Goal: Information Seeking & Learning: Find specific fact

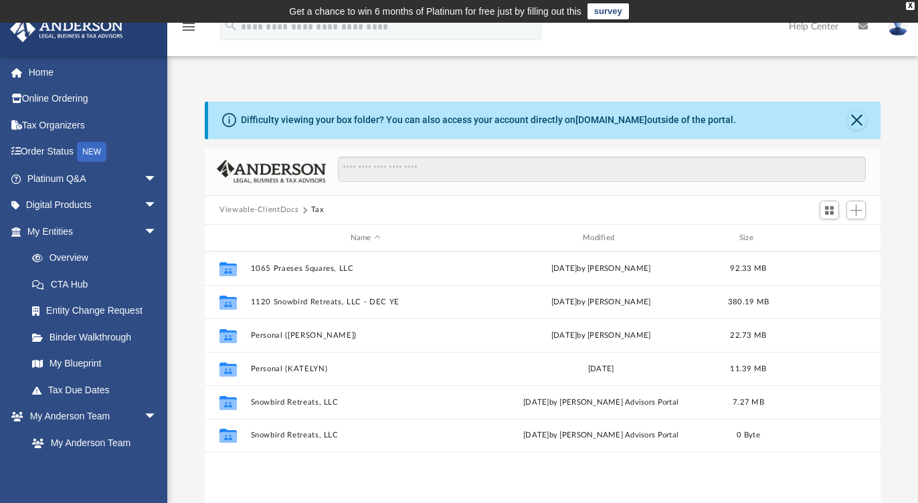
scroll to position [294, 665]
click at [82, 388] on link "Tax Due Dates" at bounding box center [98, 390] width 159 height 27
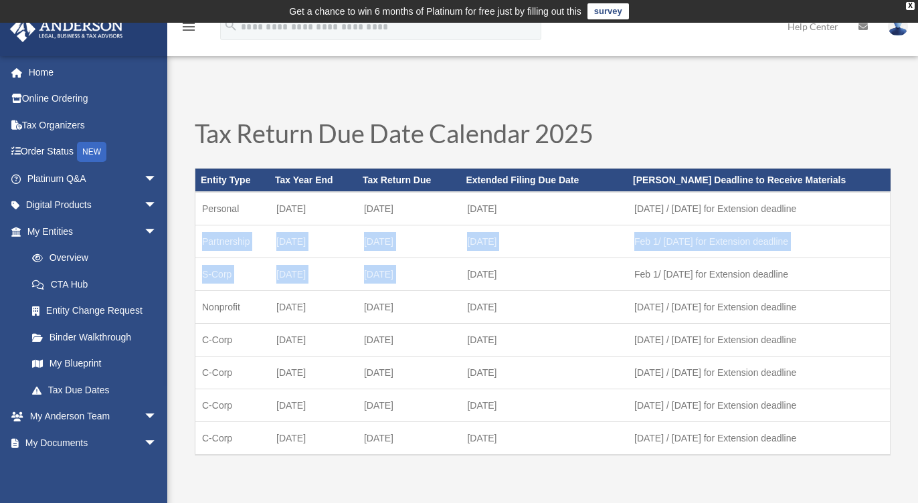
drag, startPoint x: 219, startPoint y: 243, endPoint x: 558, endPoint y: 262, distance: 339.1
click at [558, 262] on tbody "Personal [DATE] [DATE] October [DATE] 1 / [DATE] for Extension deadline Partner…" at bounding box center [542, 323] width 695 height 263
click at [558, 262] on td "[DATE]" at bounding box center [543, 274] width 167 height 33
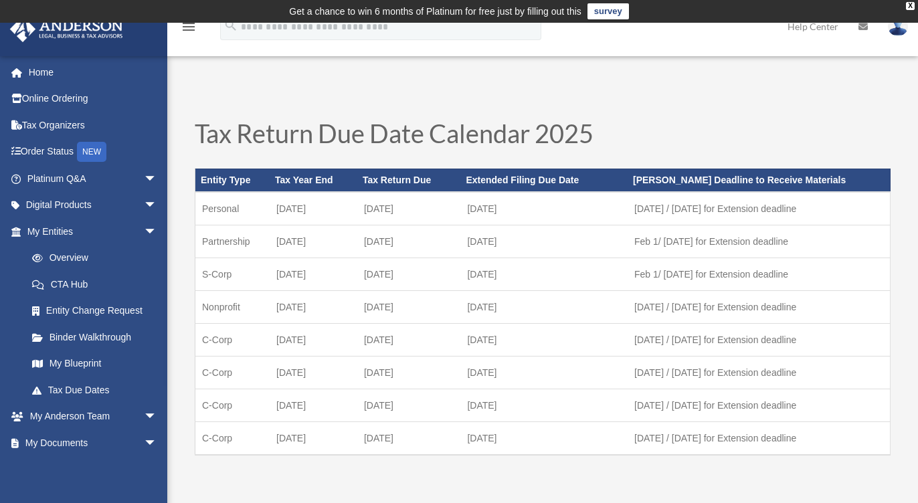
drag, startPoint x: 381, startPoint y: 211, endPoint x: 567, endPoint y: 219, distance: 186.2
click at [567, 219] on tr "Personal [DATE] [DATE] October [DATE] 1 / [DATE] for Extension deadline" at bounding box center [542, 208] width 695 height 33
drag, startPoint x: 567, startPoint y: 219, endPoint x: 432, endPoint y: 228, distance: 136.1
click at [561, 220] on td "[DATE]" at bounding box center [543, 208] width 167 height 33
drag, startPoint x: 201, startPoint y: 238, endPoint x: 583, endPoint y: 283, distance: 384.8
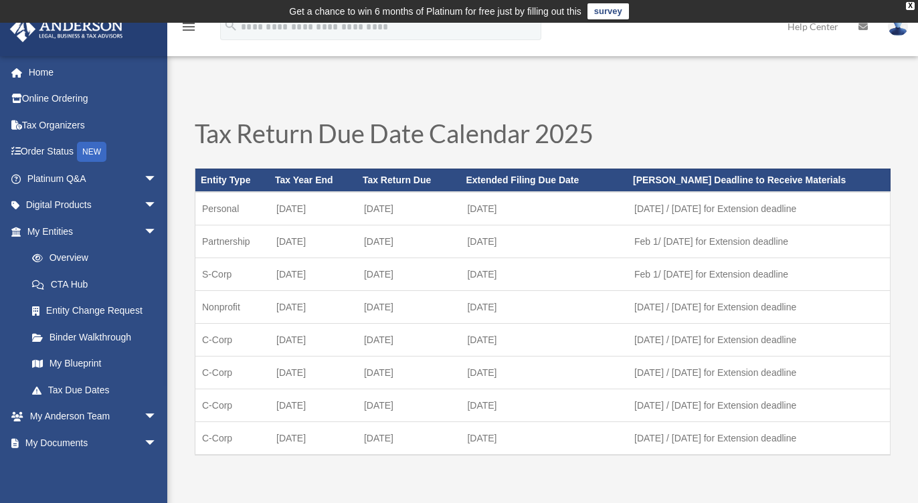
click at [583, 283] on tbody "Personal [DATE] [DATE] October [DATE] 1 / [DATE] for Extension deadline Partner…" at bounding box center [542, 323] width 695 height 263
drag, startPoint x: 583, startPoint y: 283, endPoint x: 525, endPoint y: 315, distance: 66.5
click at [583, 283] on td "[DATE]" at bounding box center [543, 274] width 167 height 33
drag, startPoint x: 202, startPoint y: 338, endPoint x: 571, endPoint y: 340, distance: 369.4
click at [571, 340] on tr "C-Corp [DATE] [DATE] October [DATE] 1 / [DATE] for Extension deadline" at bounding box center [542, 339] width 695 height 33
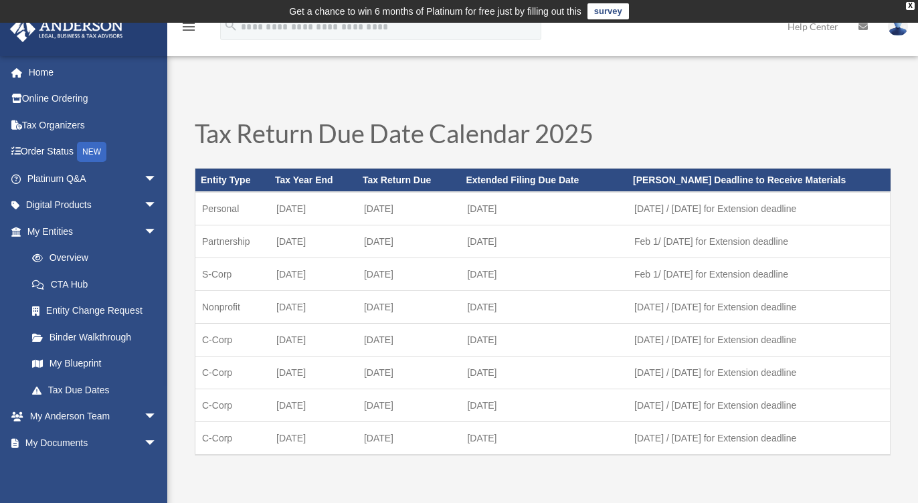
click at [571, 340] on td "[DATE]" at bounding box center [543, 339] width 167 height 33
drag, startPoint x: 507, startPoint y: 340, endPoint x: 203, endPoint y: 339, distance: 303.1
click at [203, 339] on tr "C-Corp [DATE] [DATE] October [DATE] 1 / [DATE] for Extension deadline" at bounding box center [542, 339] width 695 height 33
click at [203, 339] on td "C-Corp" at bounding box center [232, 339] width 75 height 33
drag, startPoint x: 227, startPoint y: 240, endPoint x: 509, endPoint y: 242, distance: 282.4
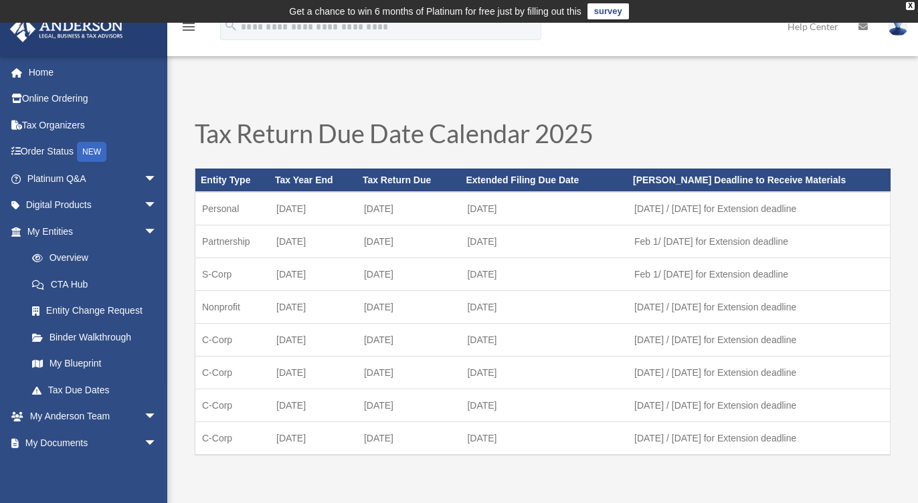
click at [509, 242] on tr "Partnership [DATE] March [DATE] Feb 1/ [DATE] for Extension deadline" at bounding box center [542, 241] width 695 height 33
click at [509, 242] on td "[DATE]" at bounding box center [543, 241] width 167 height 33
drag, startPoint x: 559, startPoint y: 242, endPoint x: 325, endPoint y: 247, distance: 234.2
click at [325, 247] on tr "Partnership [DATE] March [DATE] Feb 1/ [DATE] for Extension deadline" at bounding box center [542, 241] width 695 height 33
click at [325, 248] on td "[DATE]" at bounding box center [314, 241] width 88 height 33
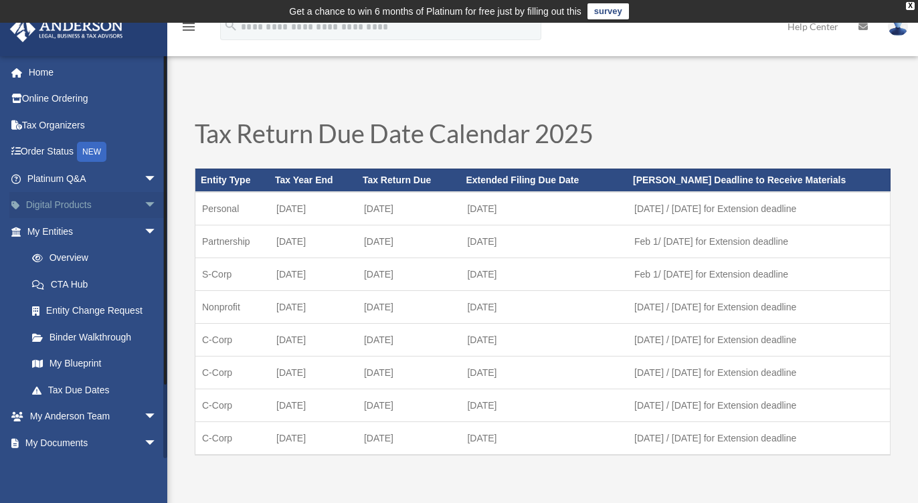
click at [144, 203] on span "arrow_drop_down" at bounding box center [157, 205] width 27 height 27
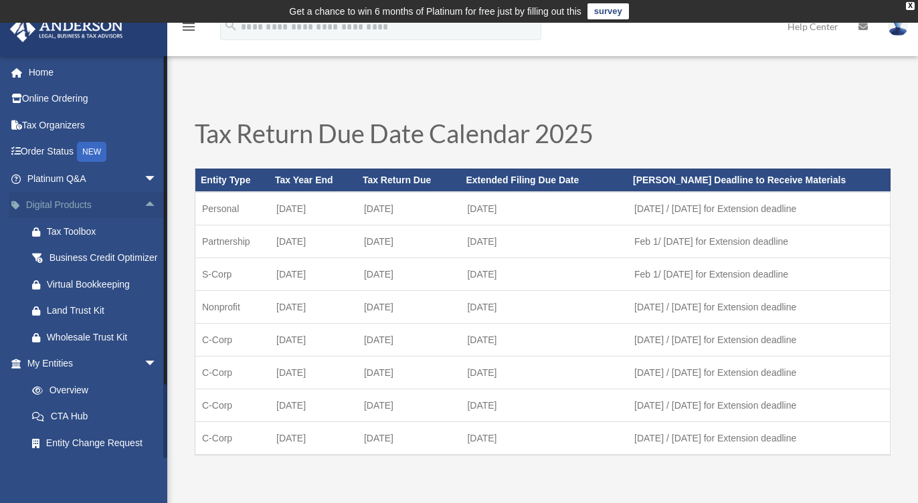
click at [144, 203] on span "arrow_drop_up" at bounding box center [157, 205] width 27 height 27
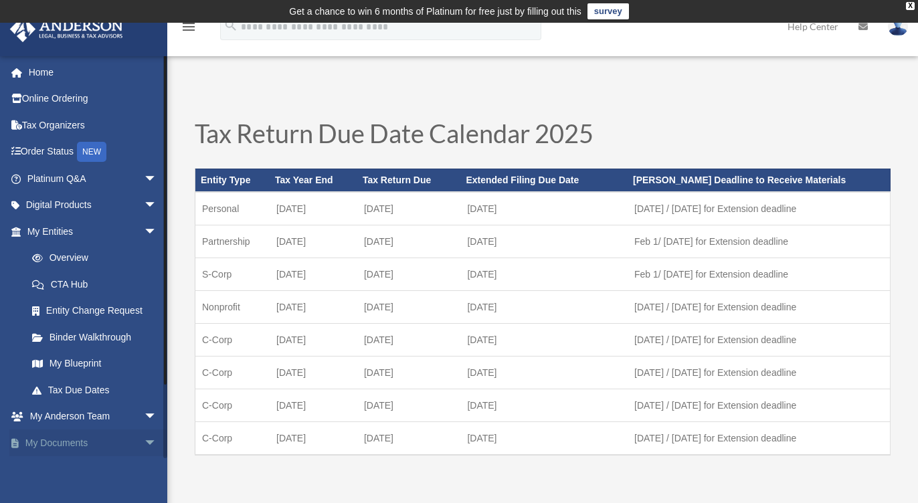
click at [117, 440] on link "My Documents arrow_drop_down" at bounding box center [93, 443] width 168 height 27
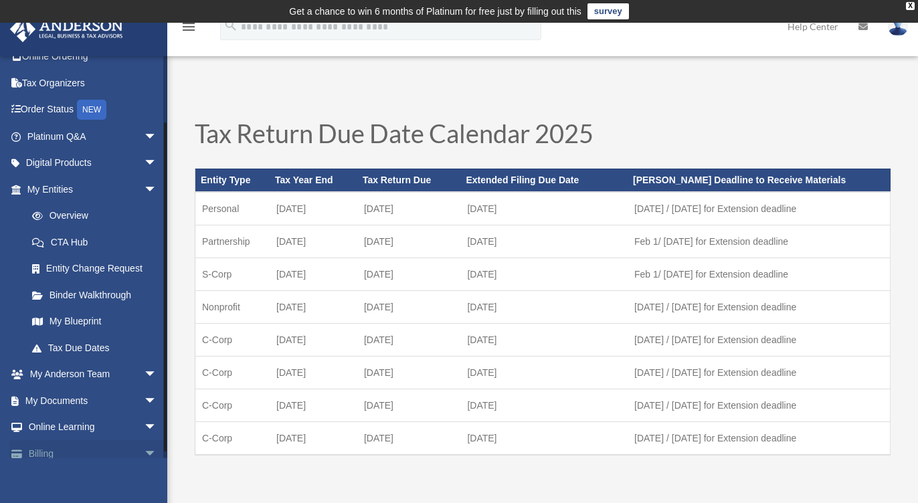
scroll to position [80, 0]
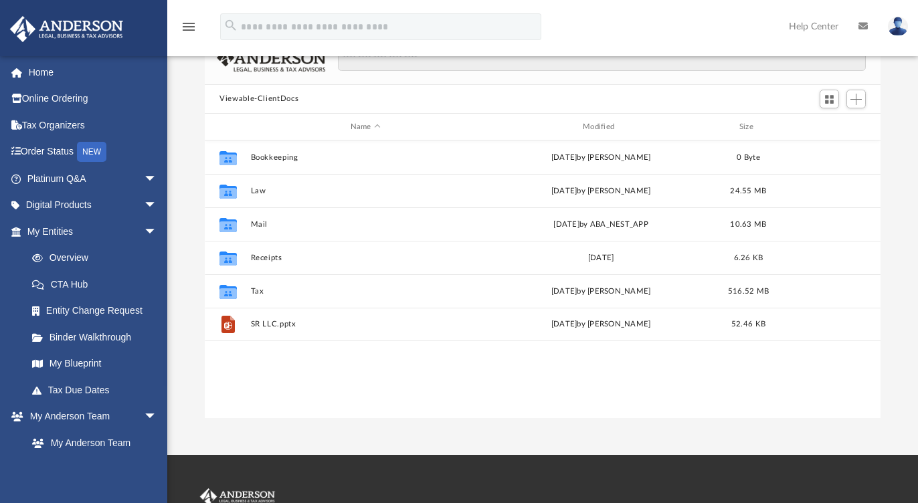
scroll to position [104, 0]
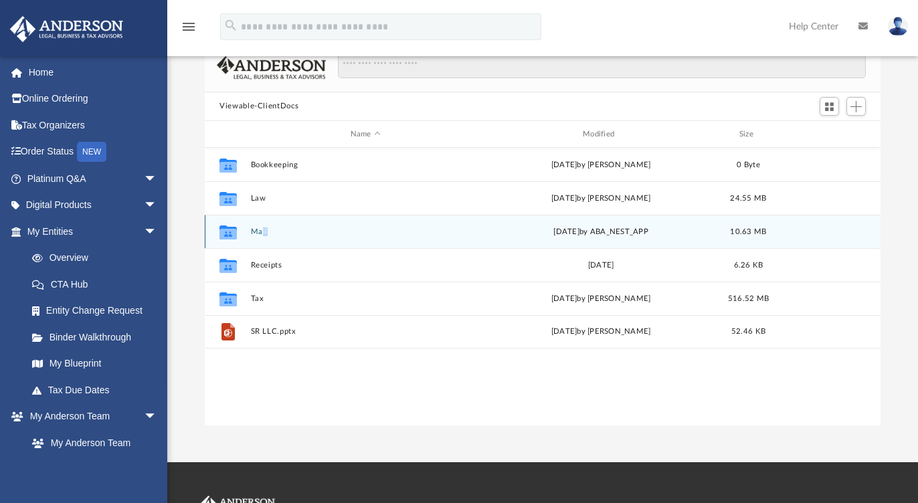
click at [263, 234] on div "Collaborated Folder Mail Mon Aug 25 2025 by ABA_NEST_APP 10.63 MB" at bounding box center [543, 231] width 676 height 33
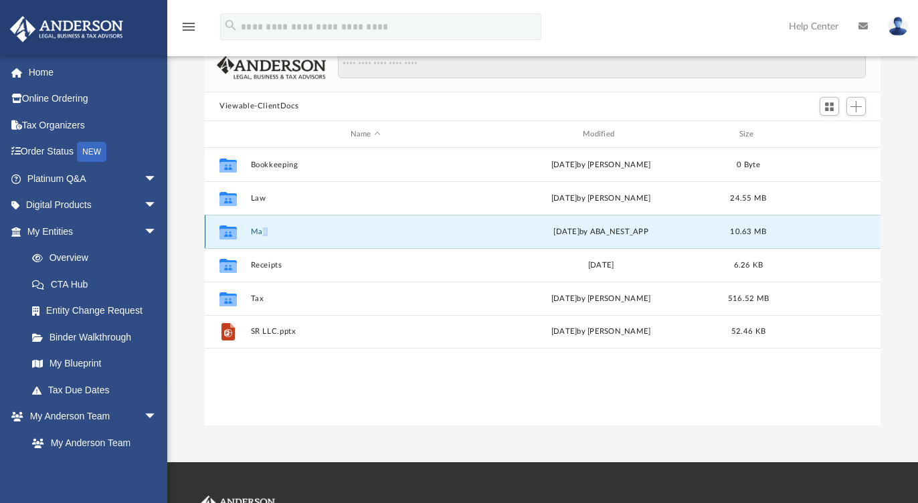
click at [263, 233] on button "Mail" at bounding box center [366, 231] width 230 height 9
click at [256, 234] on button "Mail" at bounding box center [366, 231] width 230 height 9
click at [408, 231] on button "Mail" at bounding box center [366, 231] width 230 height 9
